Goal: Task Accomplishment & Management: Use online tool/utility

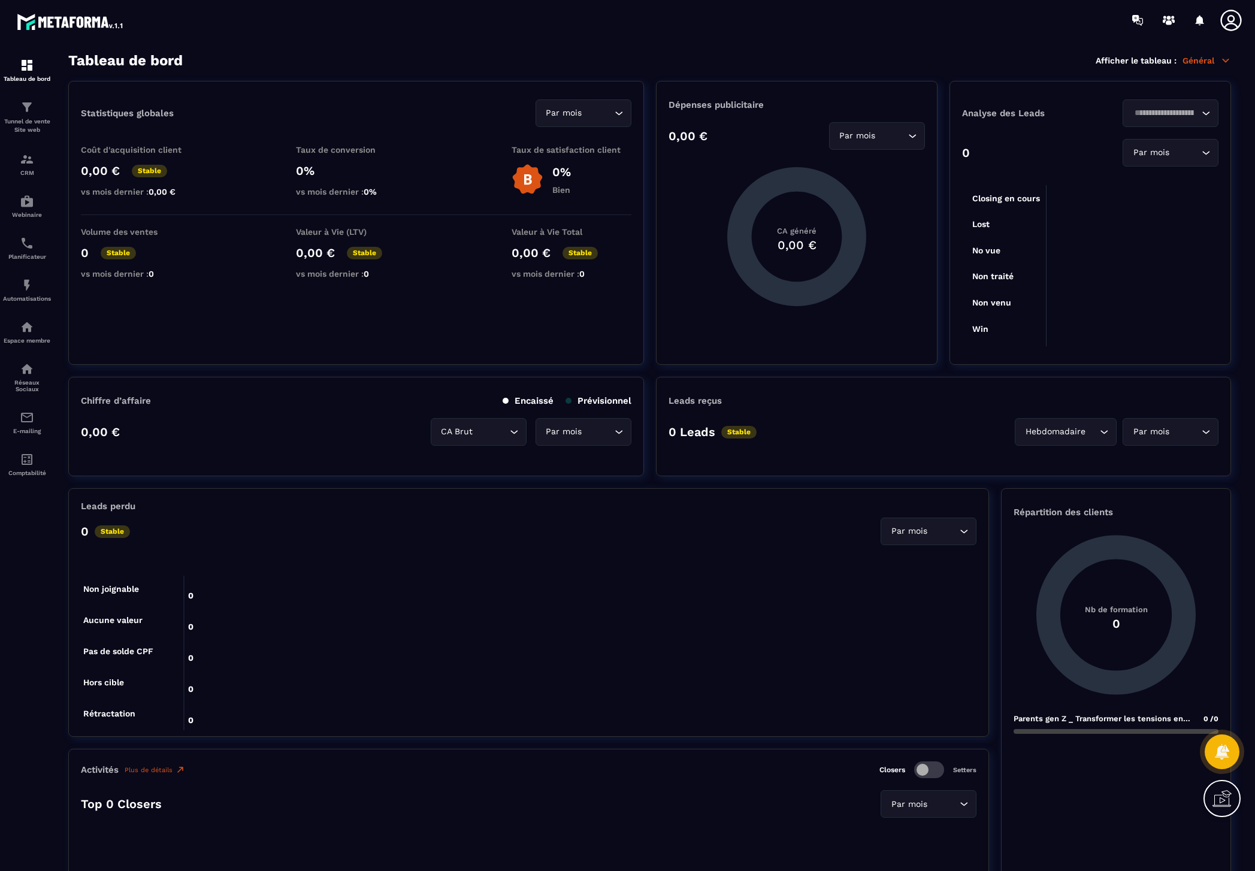
click at [1231, 23] on icon at bounding box center [1230, 20] width 21 height 21
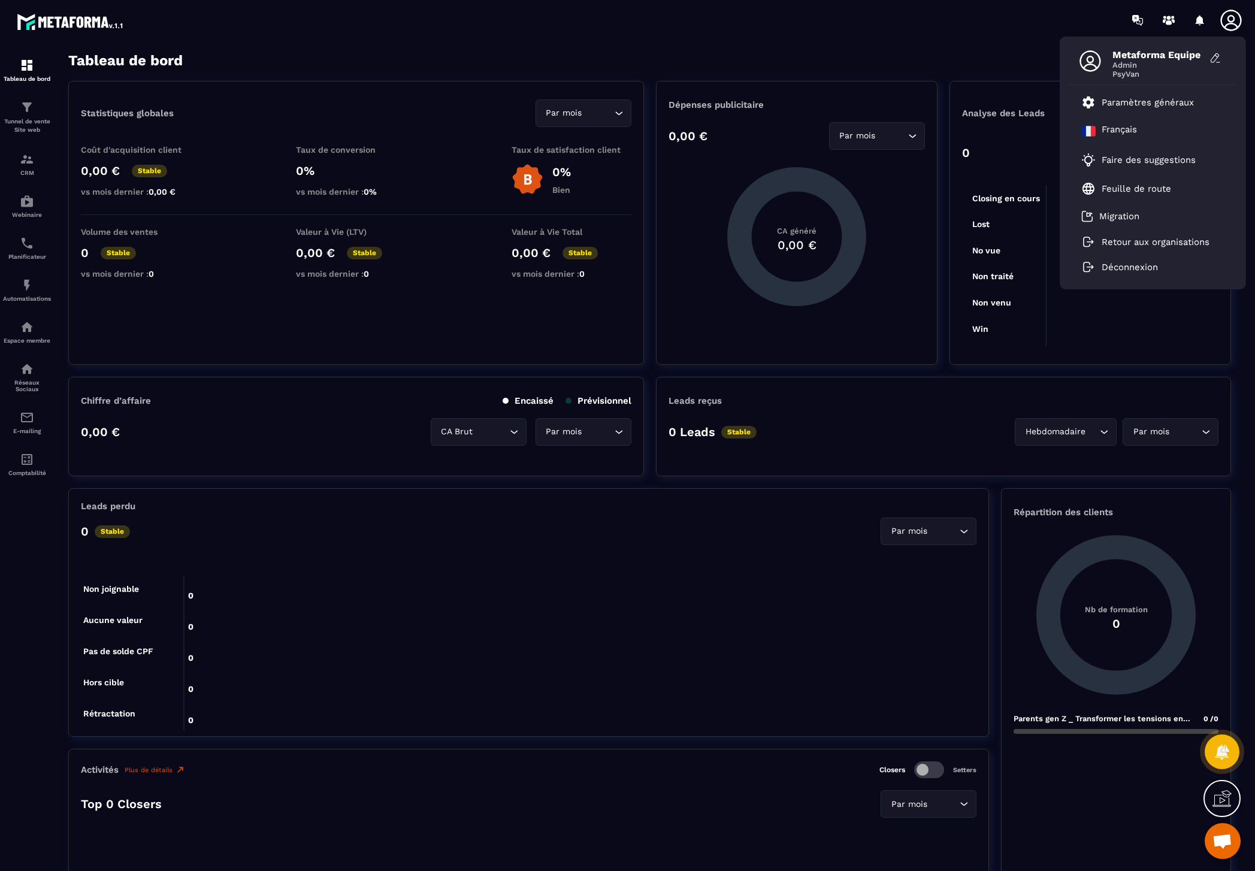
click at [1231, 20] on icon at bounding box center [1231, 20] width 24 height 24
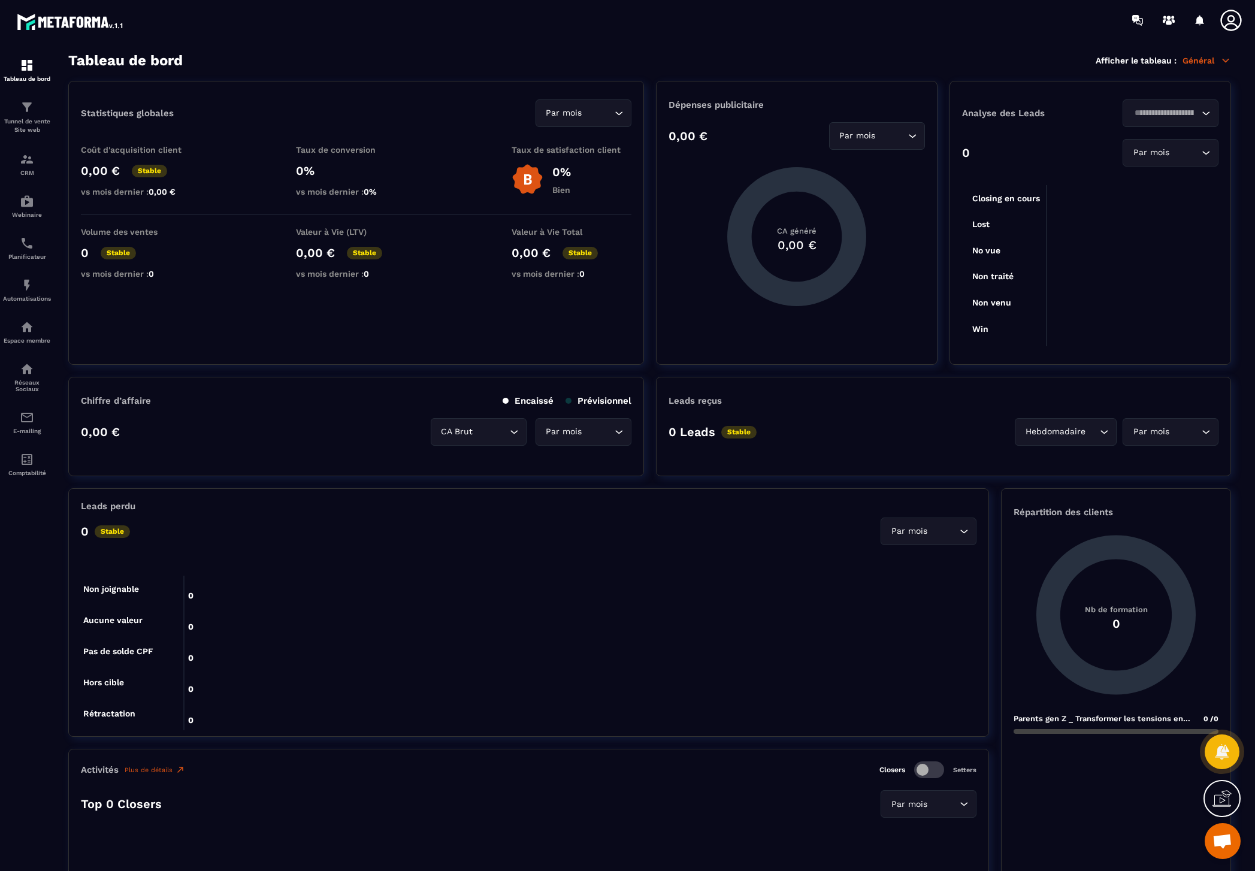
click at [1231, 20] on icon at bounding box center [1231, 20] width 24 height 24
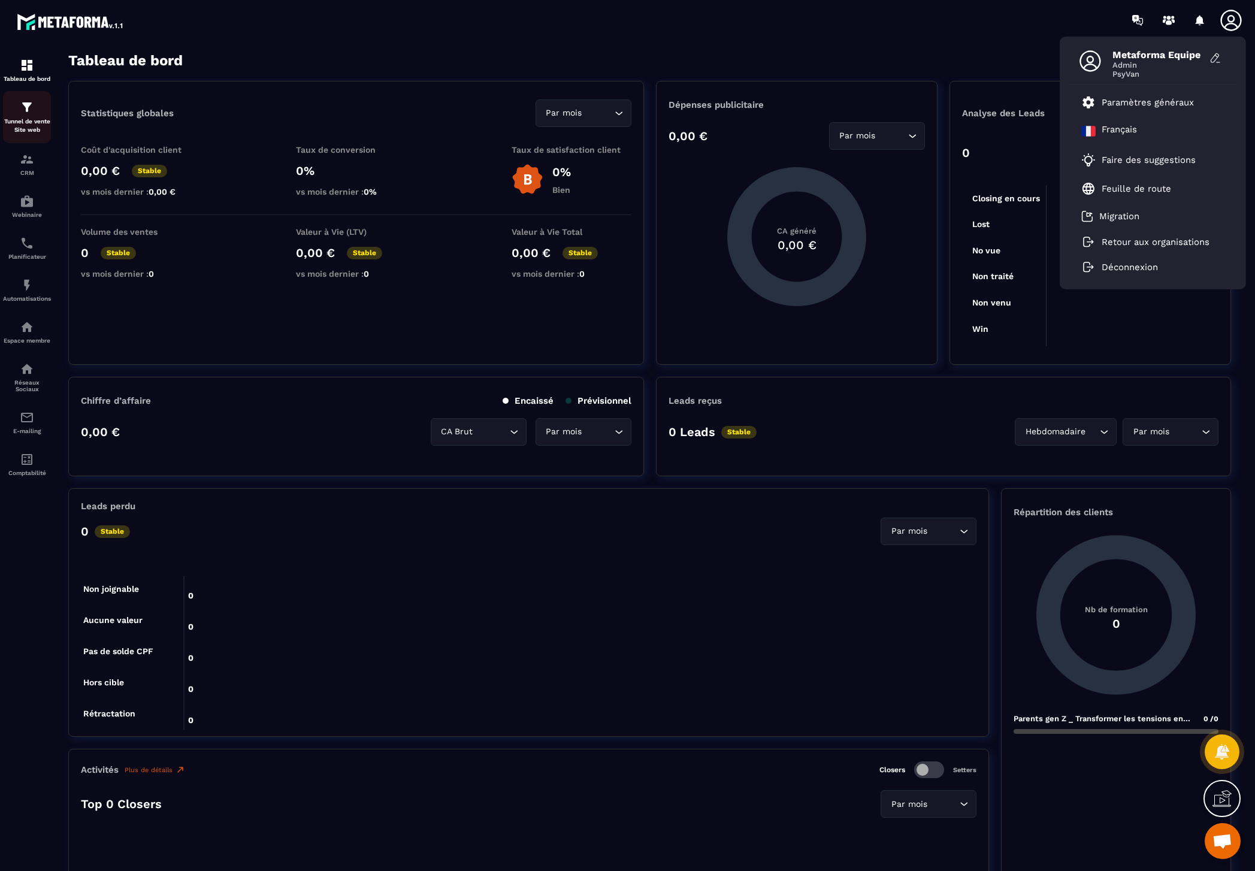
click at [21, 116] on div "Tunnel de vente Site web" at bounding box center [27, 117] width 48 height 34
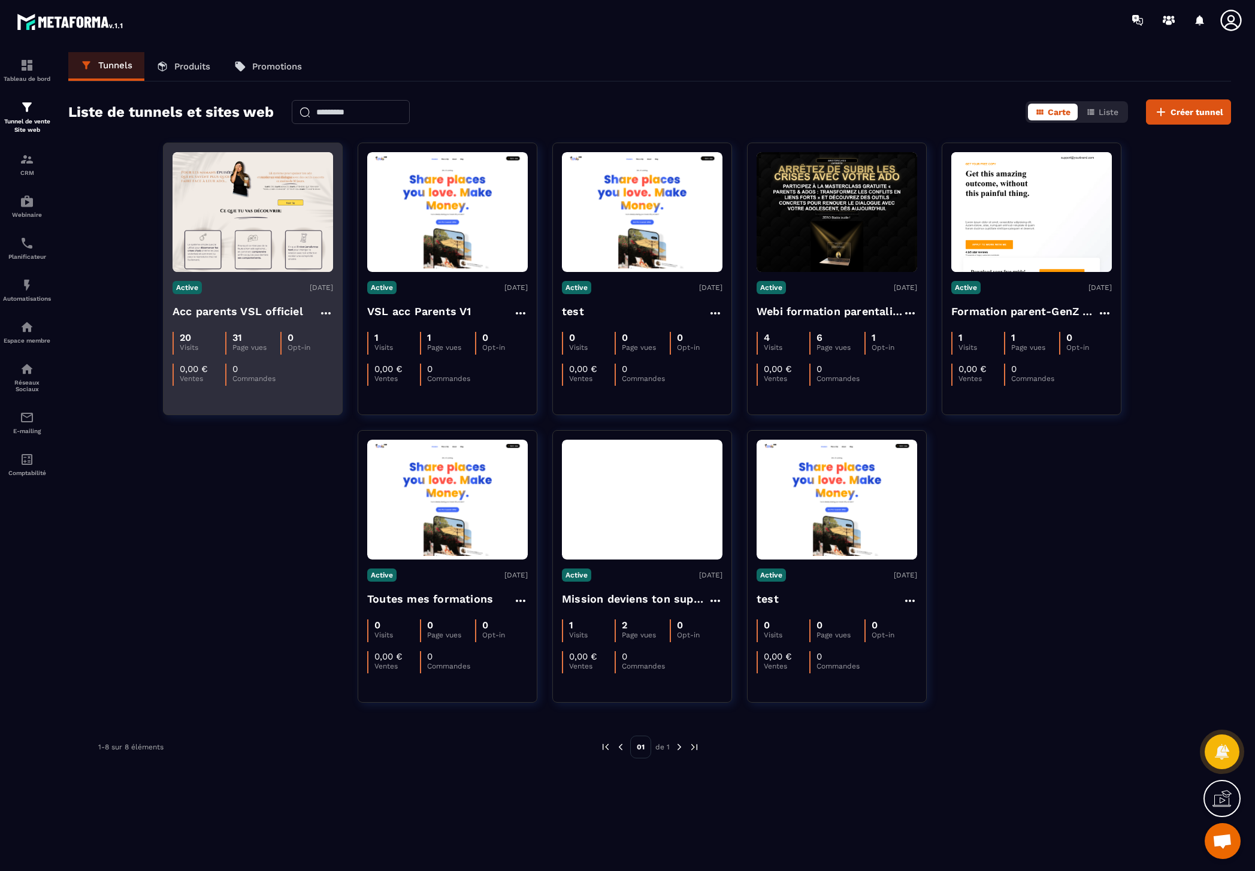
click at [253, 301] on div "Active 02/09/2025 Acc parents VSL officiel 20 Visits 31 Page vues 0 Opt-in 0,00…" at bounding box center [252, 329] width 178 height 114
click at [254, 308] on h4 "Acc parents VSL officiel" at bounding box center [237, 311] width 131 height 17
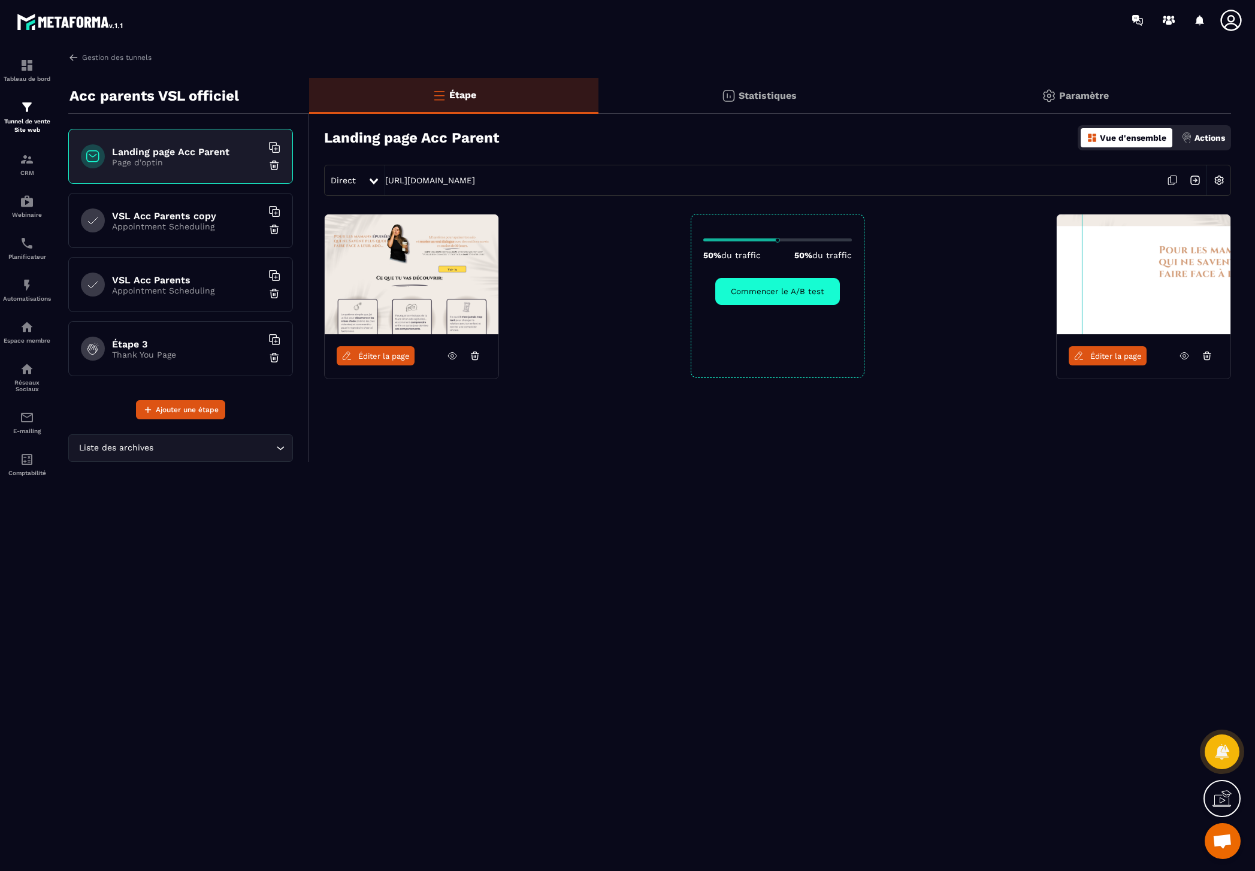
click at [1111, 354] on span "Éditer la page" at bounding box center [1115, 356] width 51 height 9
